Goal: Transaction & Acquisition: Download file/media

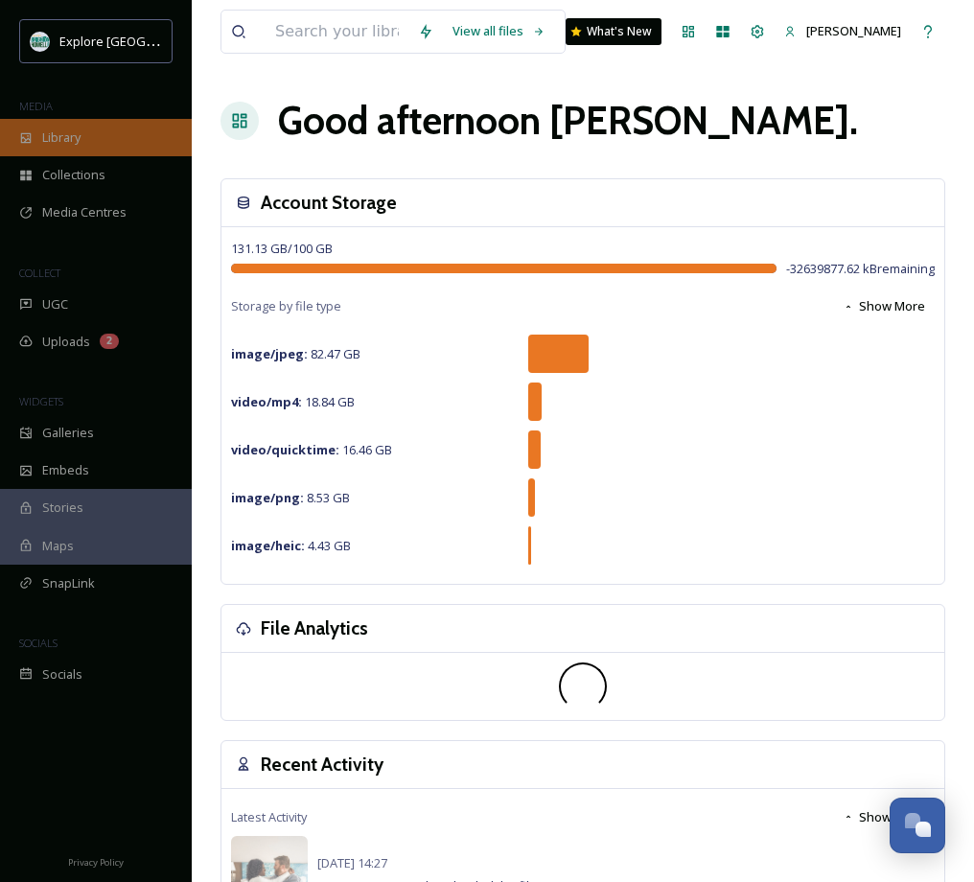
click at [75, 129] on span "Library" at bounding box center [61, 137] width 38 height 18
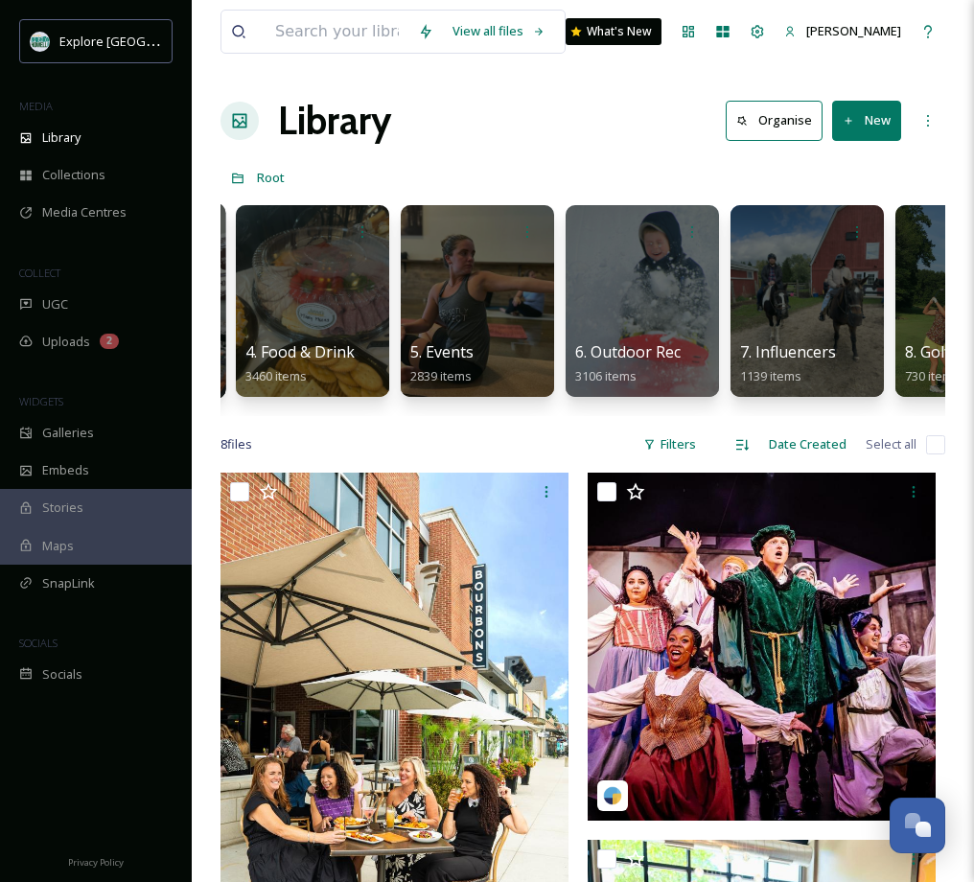
scroll to position [0, 504]
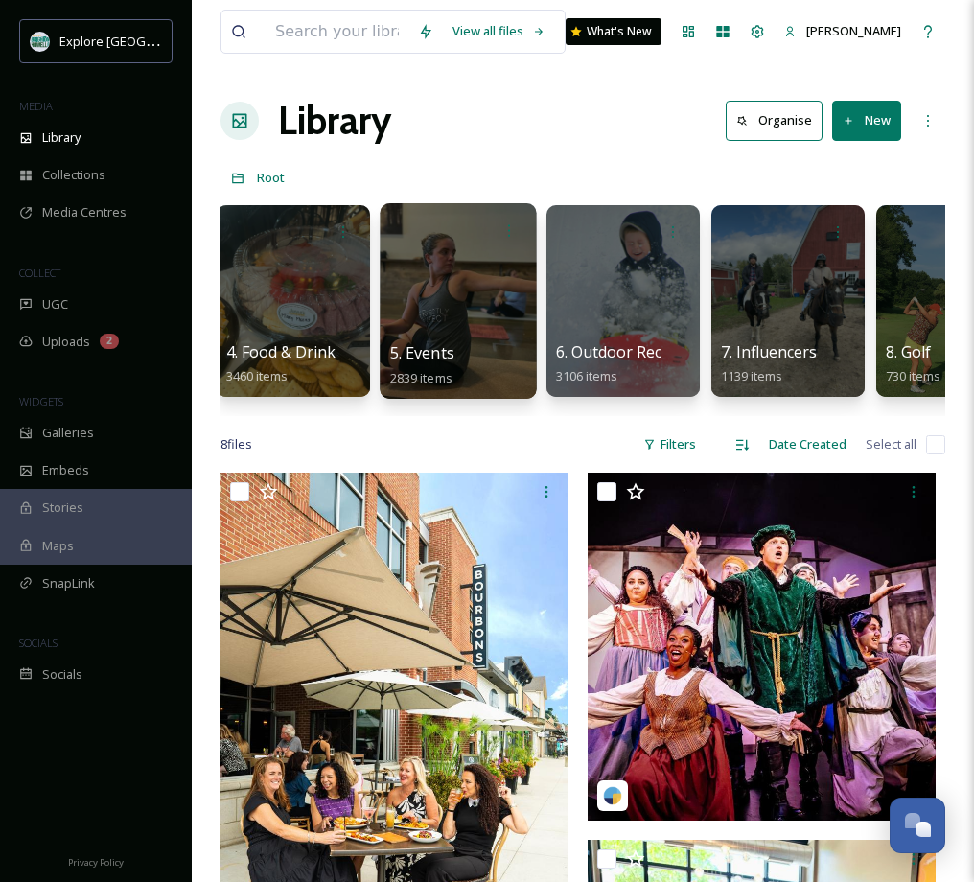
click at [432, 257] on div at bounding box center [458, 301] width 156 height 196
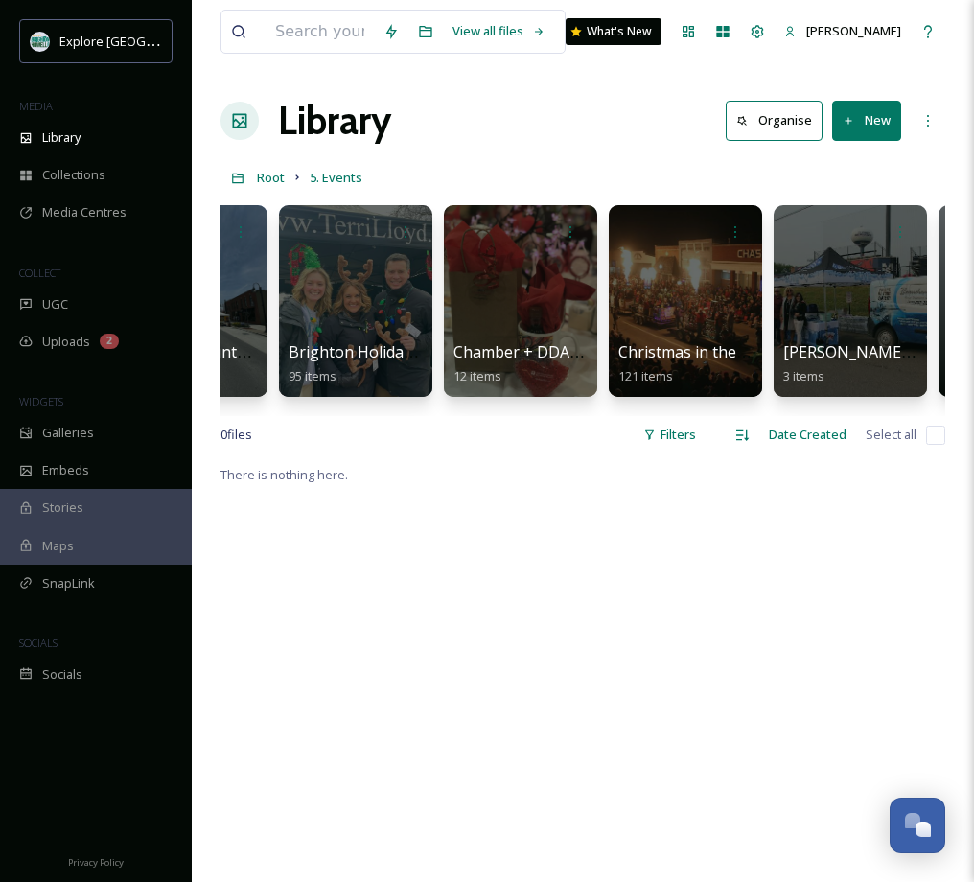
scroll to position [0, 1614]
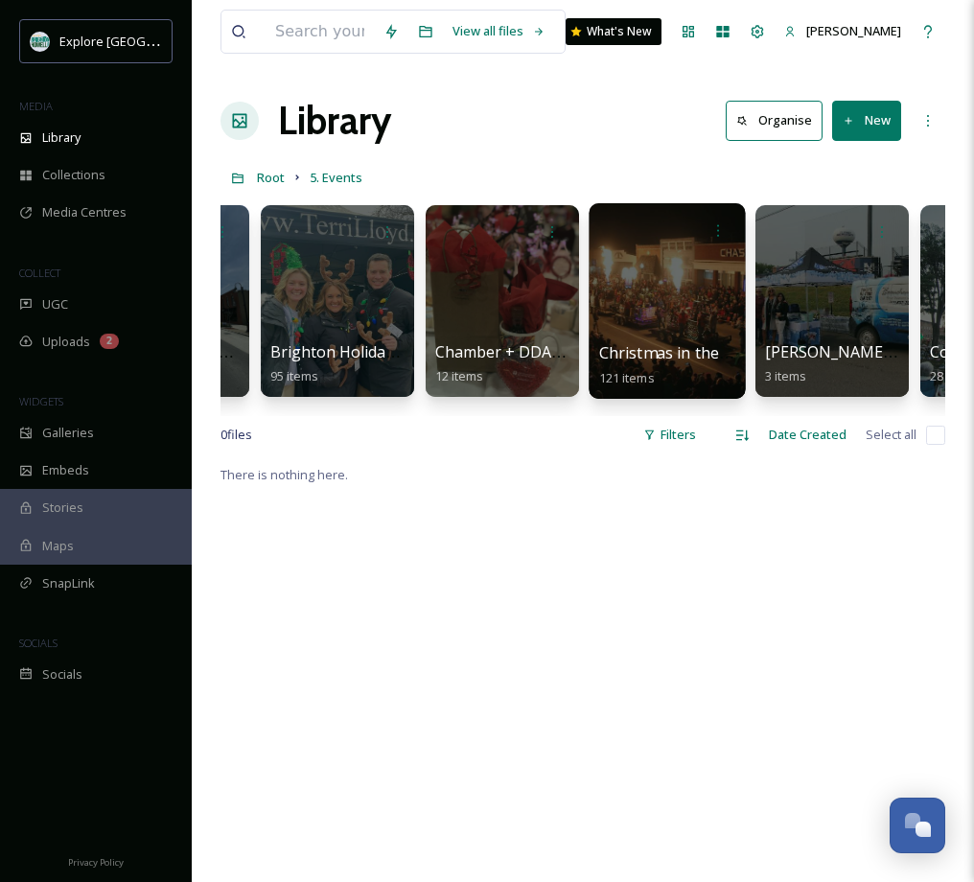
click at [714, 268] on div at bounding box center [667, 301] width 156 height 196
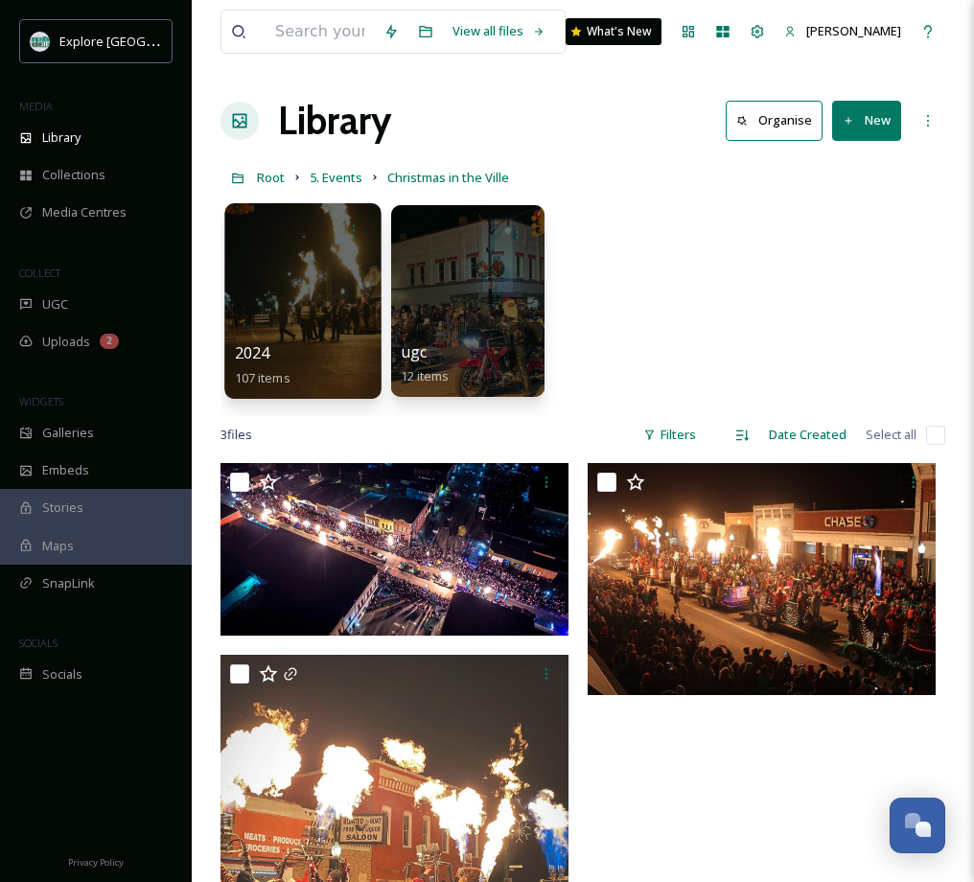
click at [302, 293] on div at bounding box center [302, 301] width 156 height 196
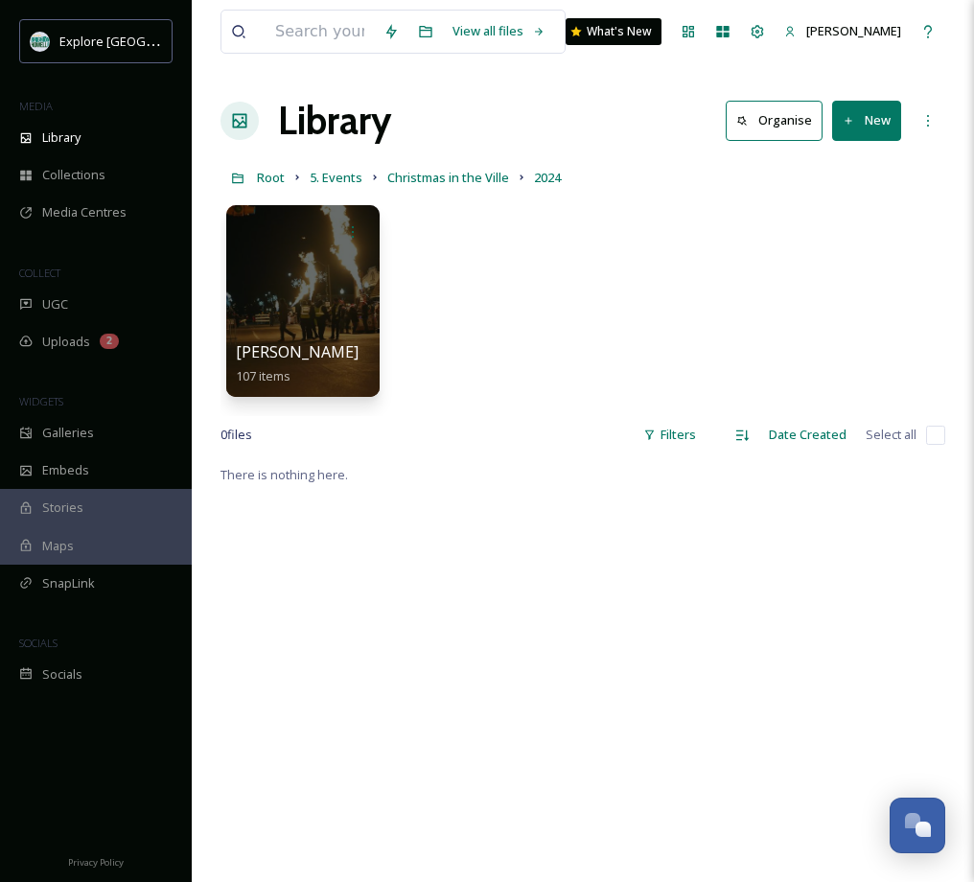
scroll to position [6, 0]
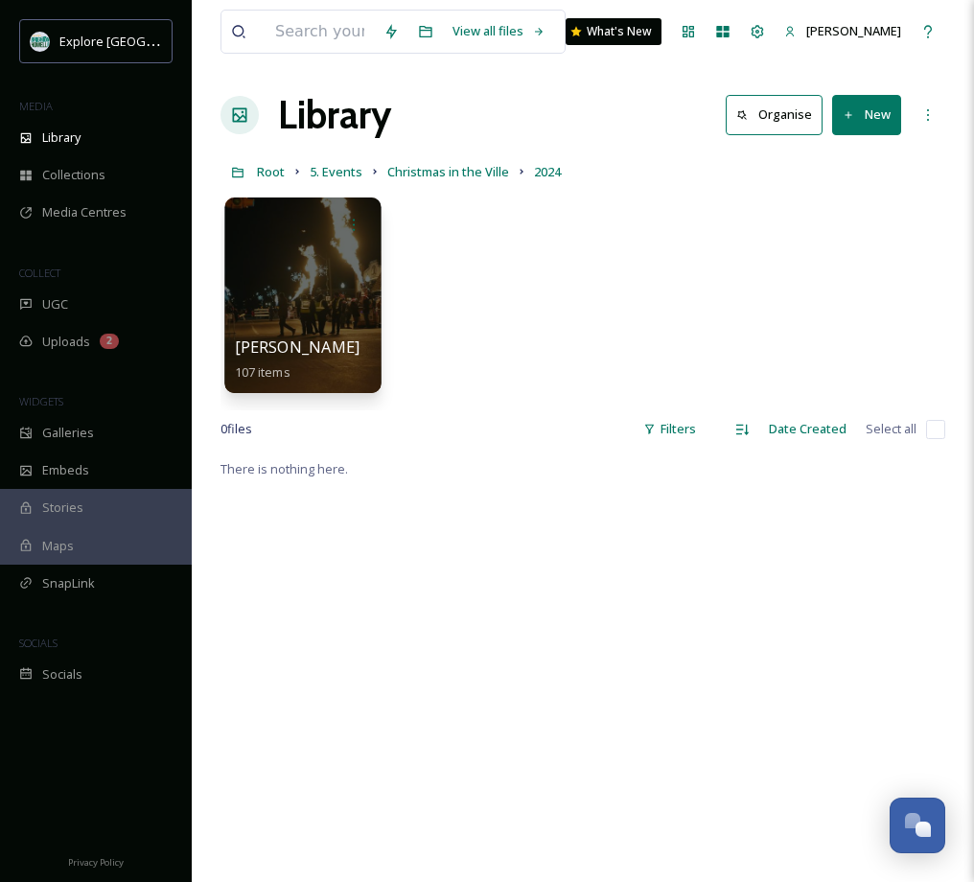
click at [332, 298] on div at bounding box center [302, 295] width 156 height 196
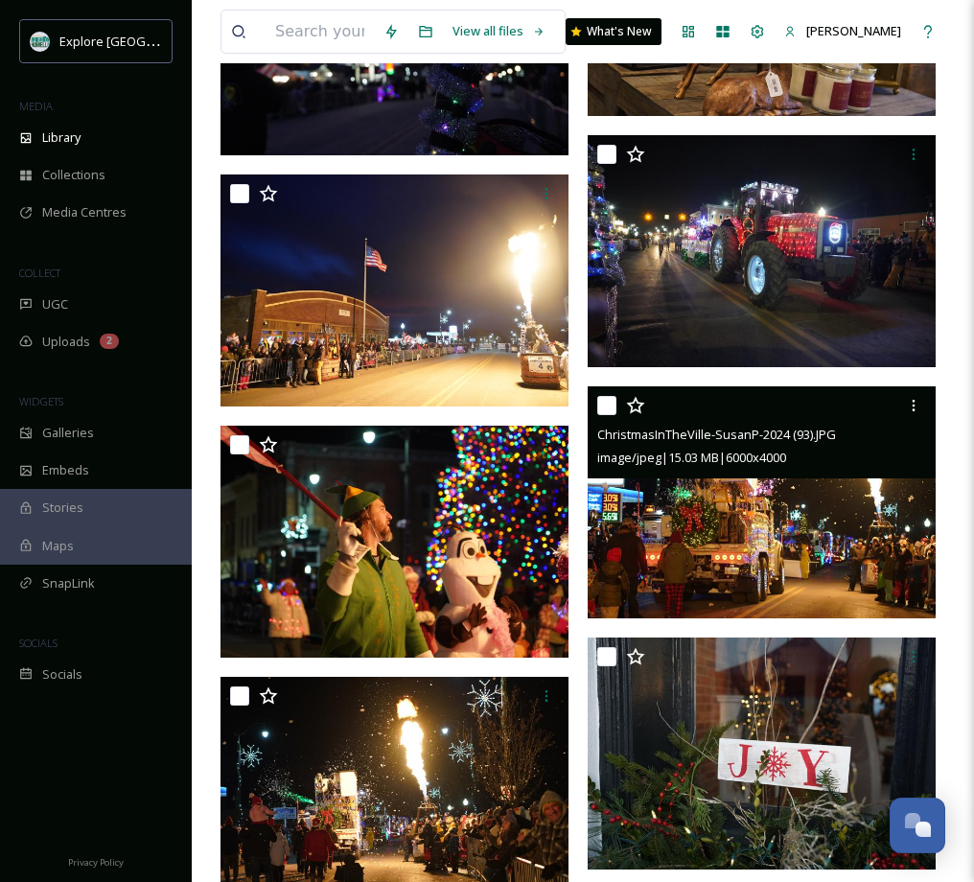
scroll to position [1383, 0]
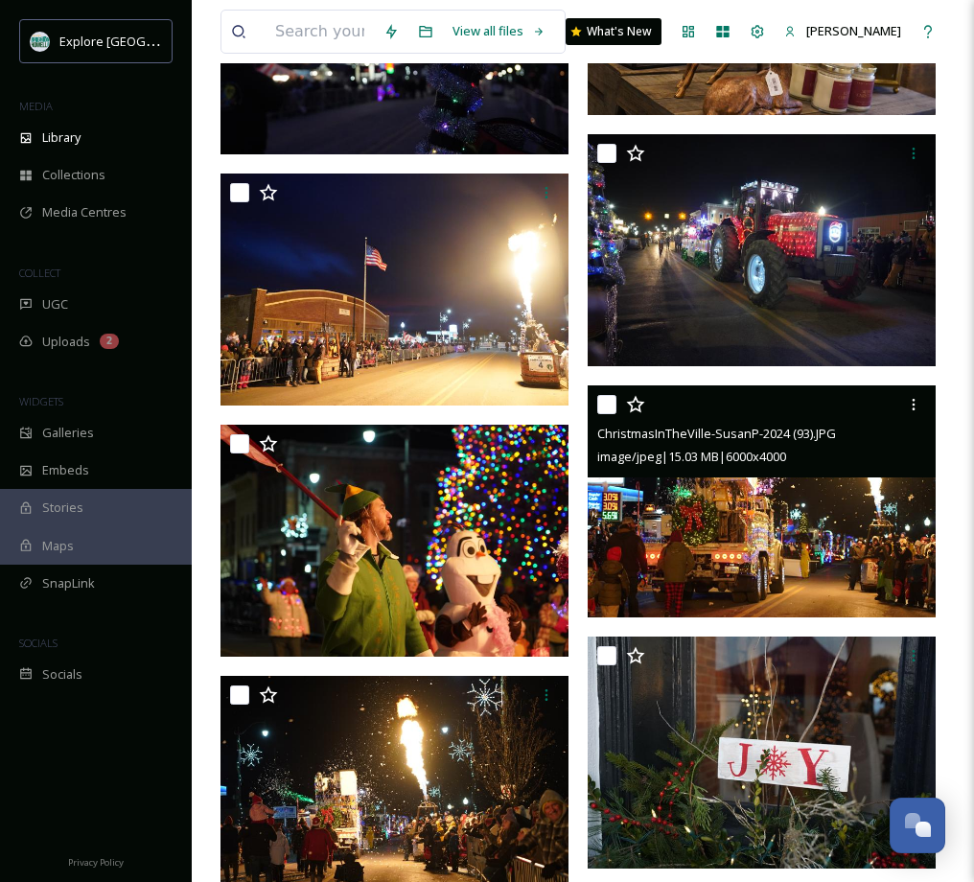
click at [889, 511] on img at bounding box center [762, 501] width 348 height 232
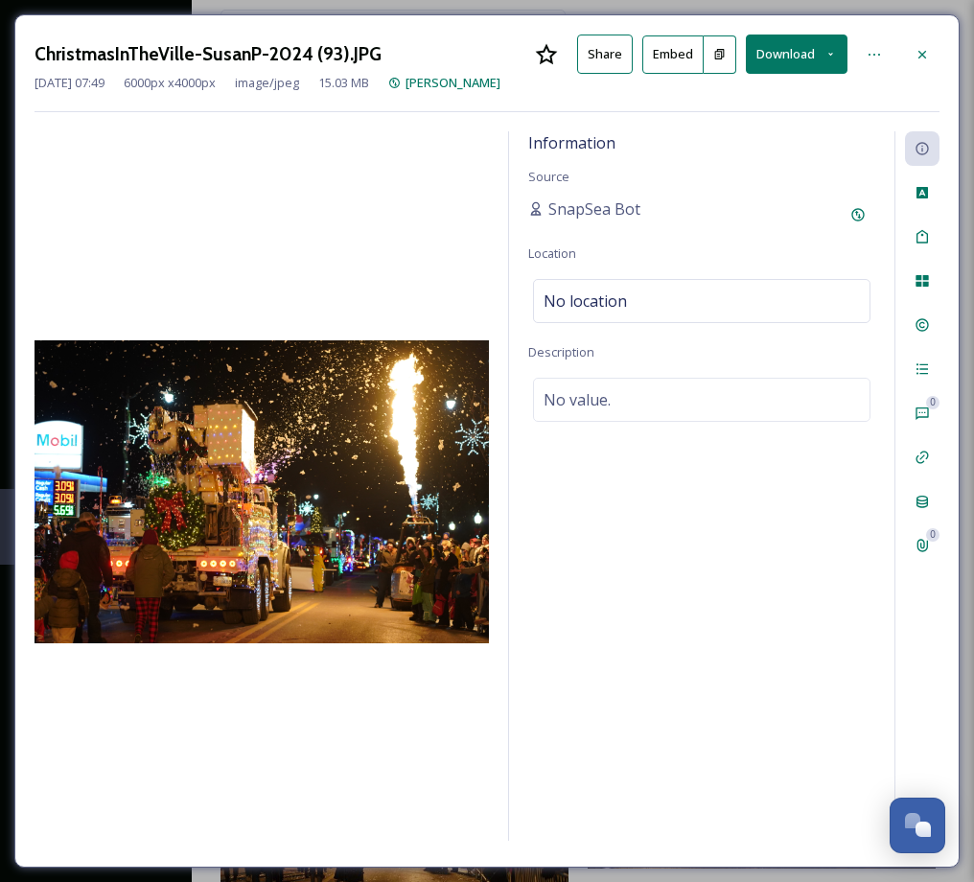
click at [790, 60] on button "Download" at bounding box center [797, 54] width 102 height 39
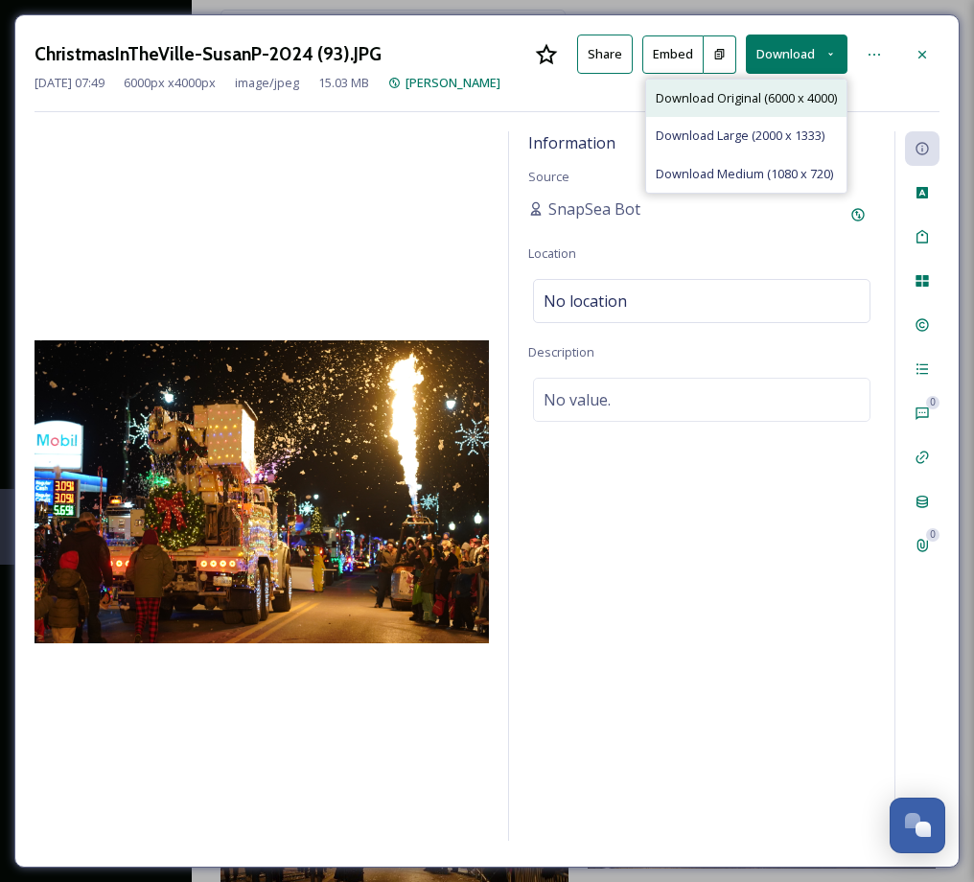
click at [787, 110] on div "Download Original (6000 x 4000)" at bounding box center [746, 98] width 200 height 37
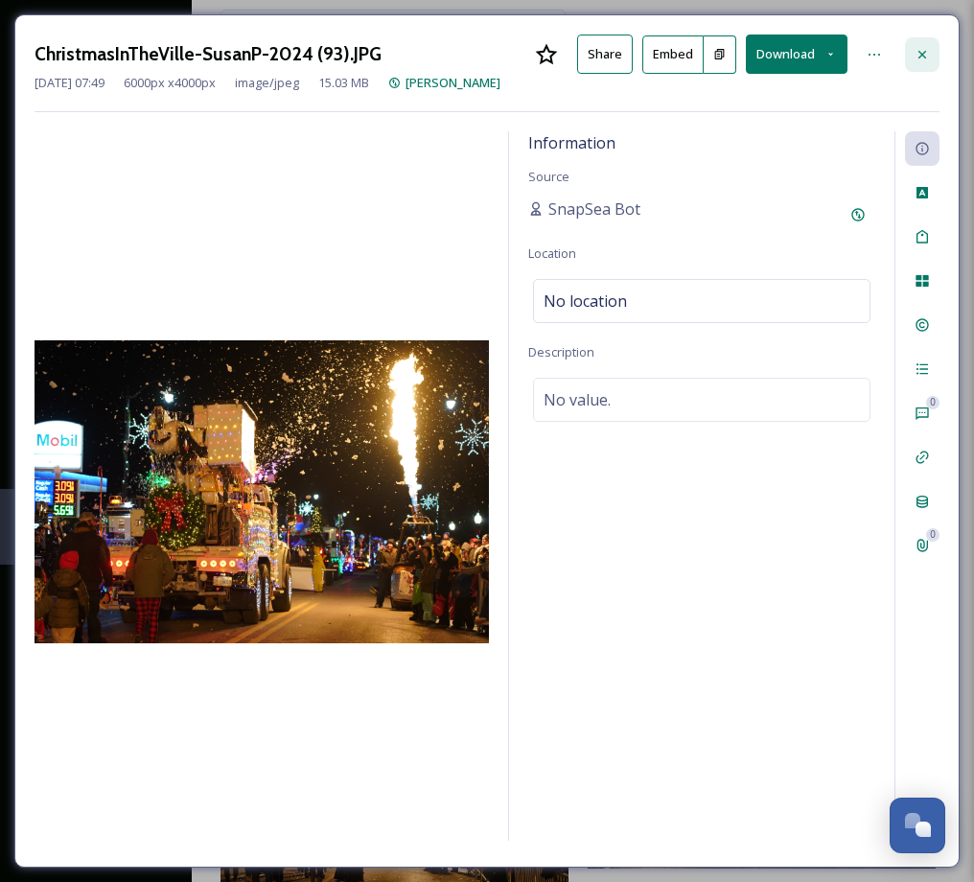
click at [925, 53] on icon at bounding box center [921, 54] width 15 height 15
